Goal: Information Seeking & Learning: Find specific fact

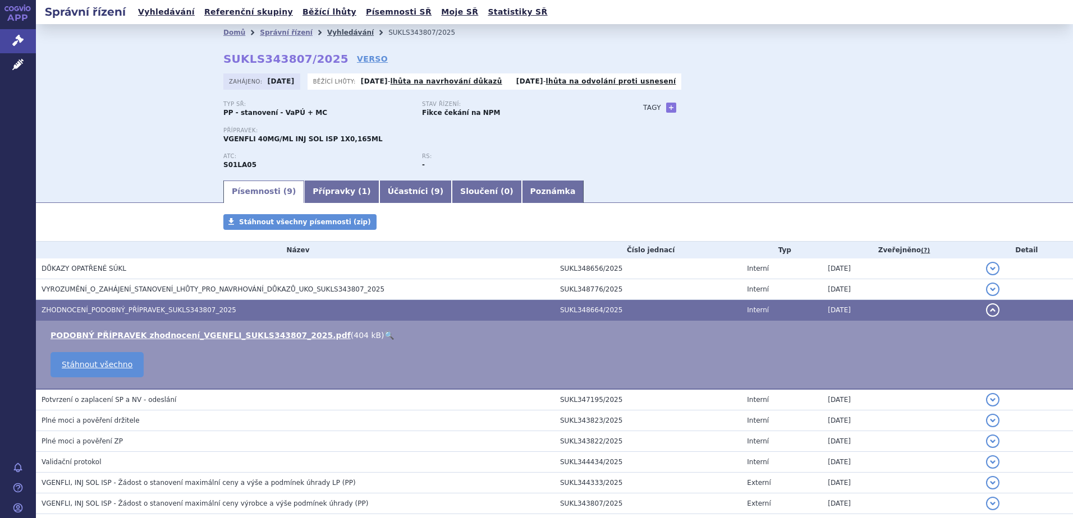
click at [339, 34] on link "Vyhledávání" at bounding box center [350, 33] width 47 height 8
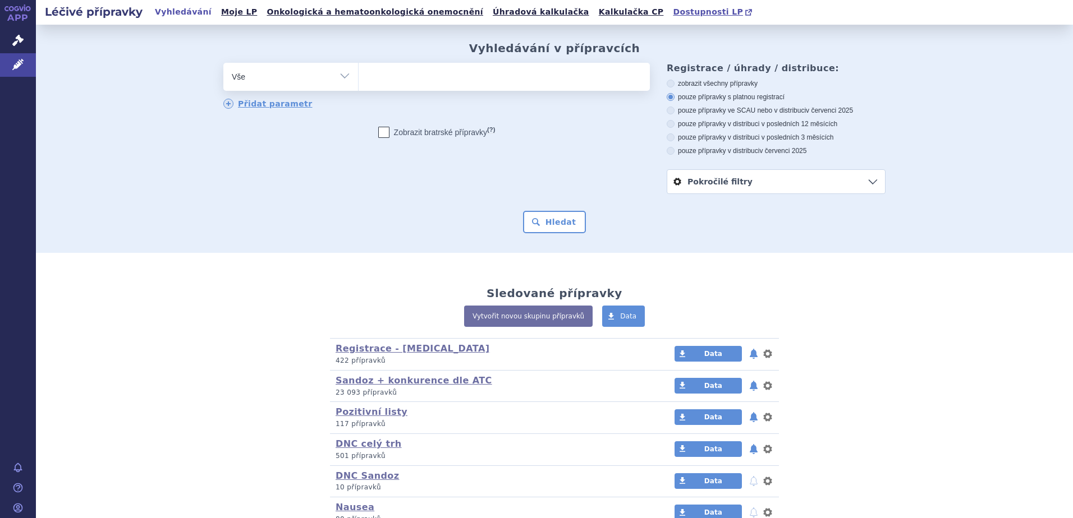
click at [673, 10] on span "Dostupnosti LP" at bounding box center [708, 11] width 70 height 9
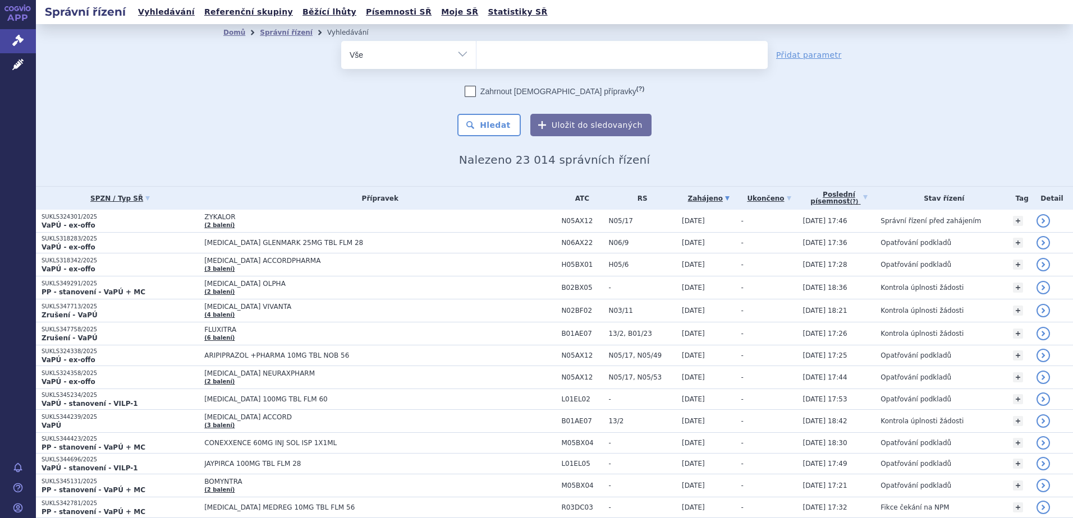
click at [494, 54] on ul at bounding box center [621, 53] width 291 height 24
click at [476, 54] on select at bounding box center [476, 54] width 1 height 28
paste input "RETRIM"
type input "RETRIM"
select select "RETRIM"
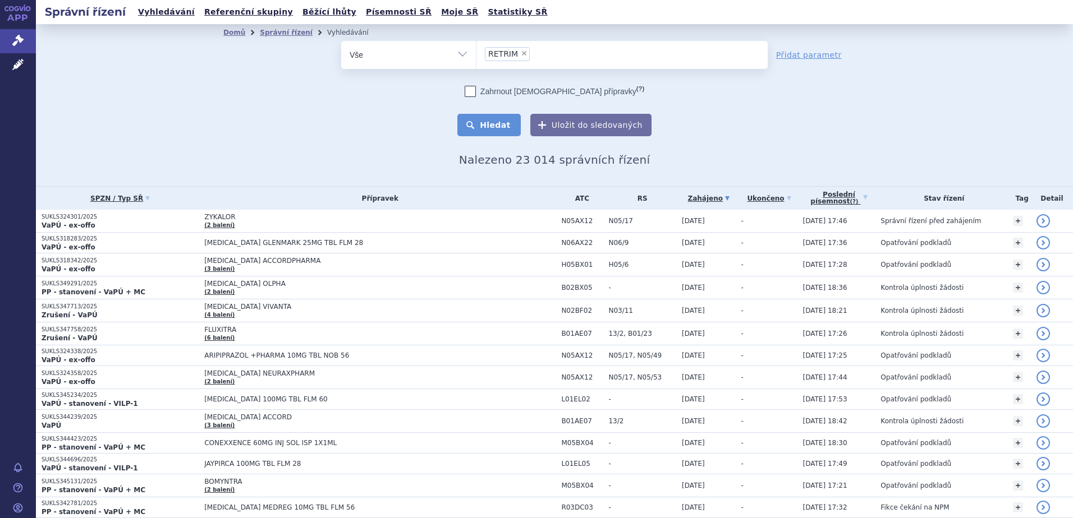
click at [499, 128] on button "Hledat" at bounding box center [488, 125] width 63 height 22
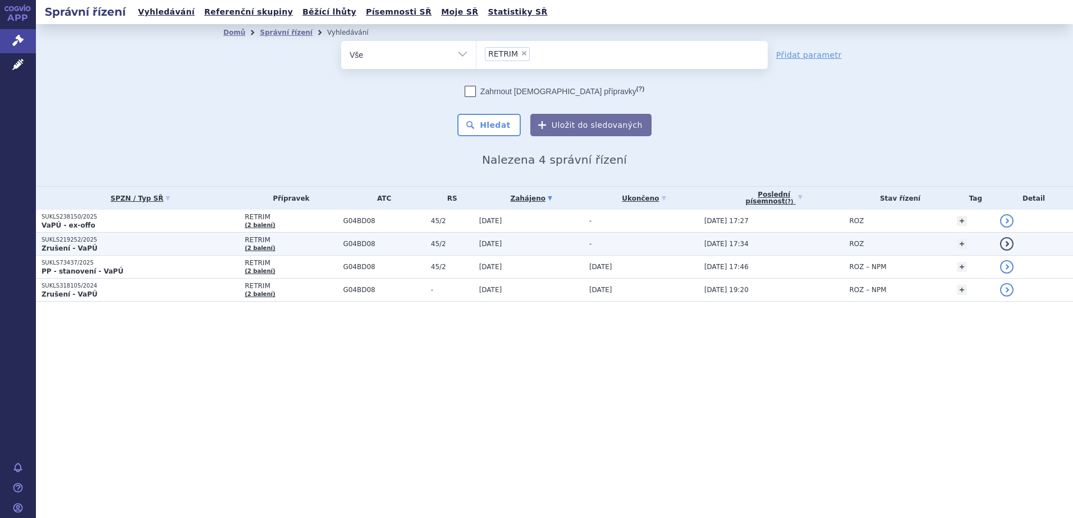
click at [142, 250] on p "Zrušení - VaPÚ" at bounding box center [140, 248] width 197 height 9
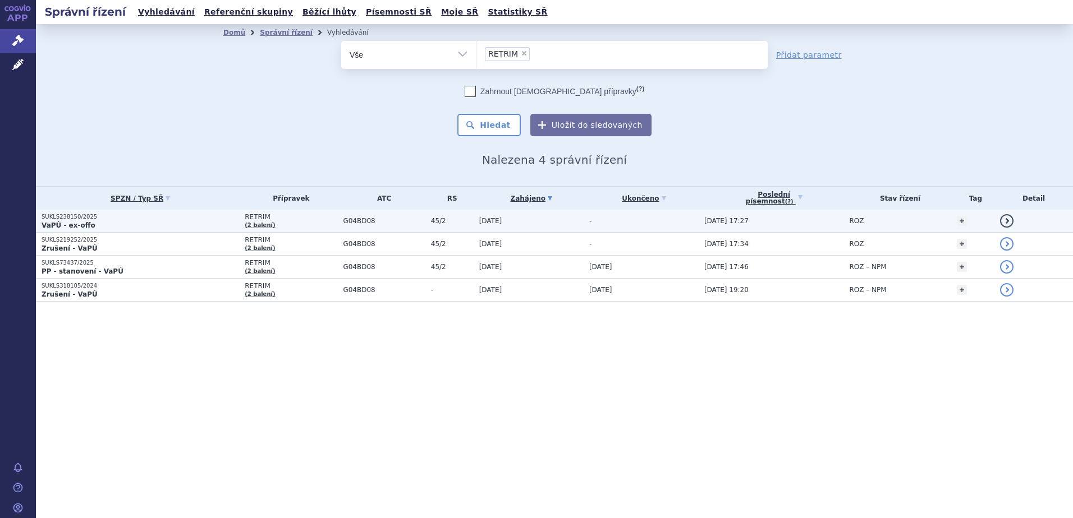
click at [207, 218] on p "SUKLS238150/2025" at bounding box center [140, 217] width 197 height 8
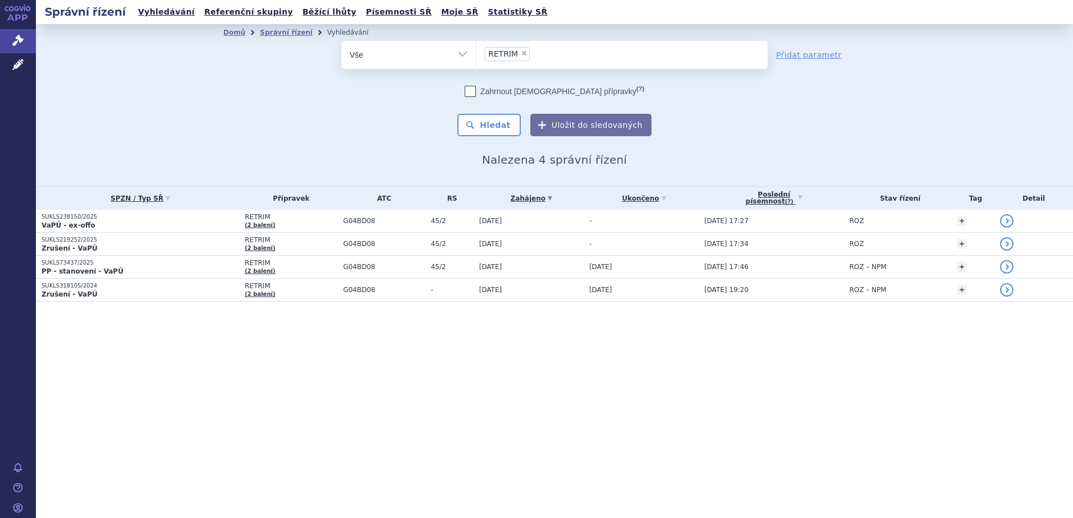
click at [270, 111] on div "odstranit Vše Spisová značka Typ SŘ" at bounding box center [554, 88] width 662 height 95
